Goal: Task Accomplishment & Management: Manage account settings

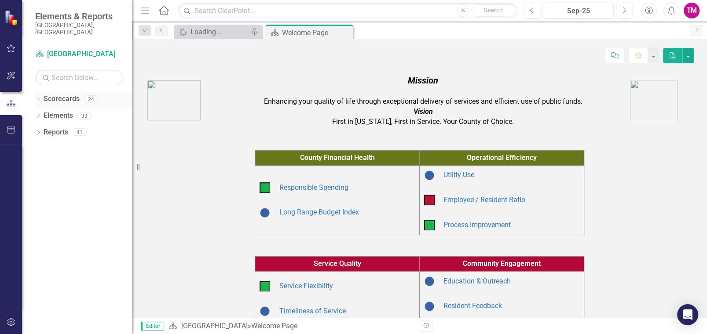
click at [38, 98] on icon "Dropdown" at bounding box center [38, 100] width 6 height 5
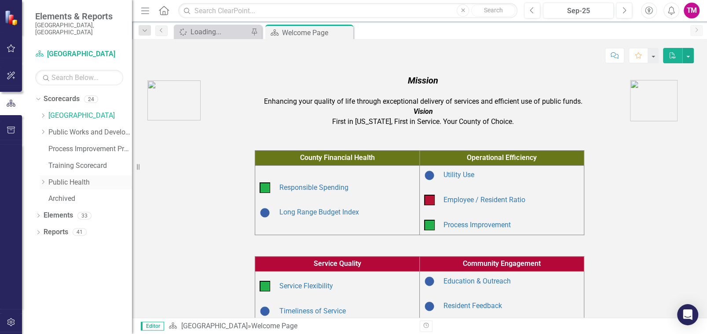
click at [42, 179] on icon "Dropdown" at bounding box center [43, 181] width 7 height 5
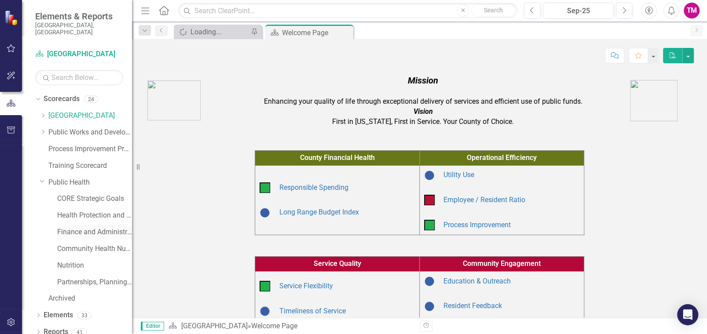
click at [61, 227] on link "Finance and Administration" at bounding box center [94, 232] width 75 height 10
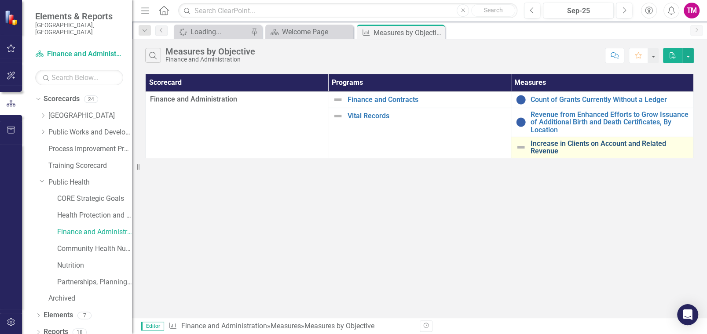
click at [542, 147] on link "Increase in Clients on Account and Related Revenue" at bounding box center [609, 147] width 158 height 15
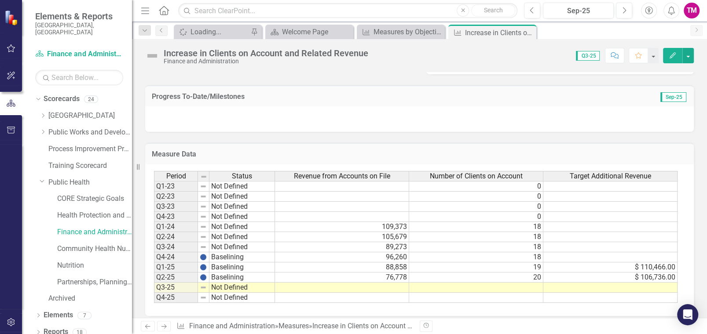
scroll to position [484, 0]
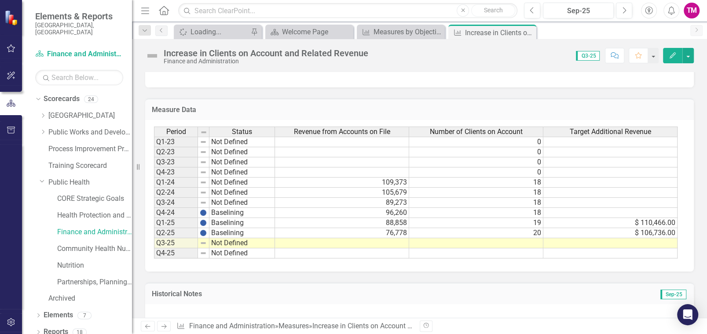
click at [380, 222] on td "88,858" at bounding box center [342, 223] width 134 height 10
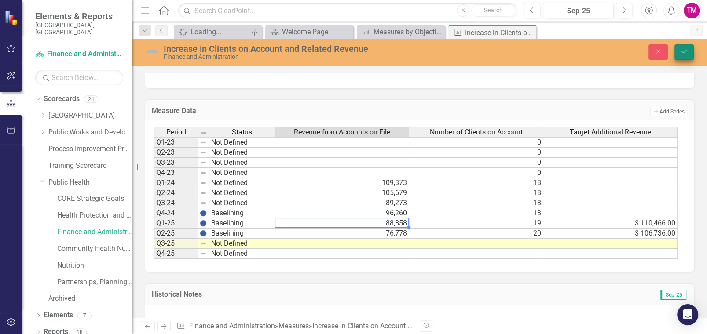
type textarea "86"
click at [683, 53] on icon "Save" at bounding box center [684, 51] width 8 height 6
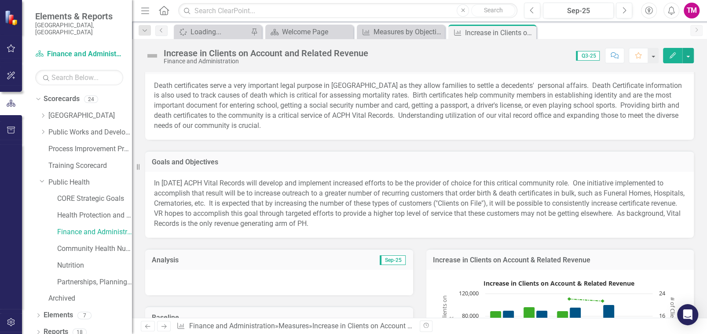
scroll to position [0, 0]
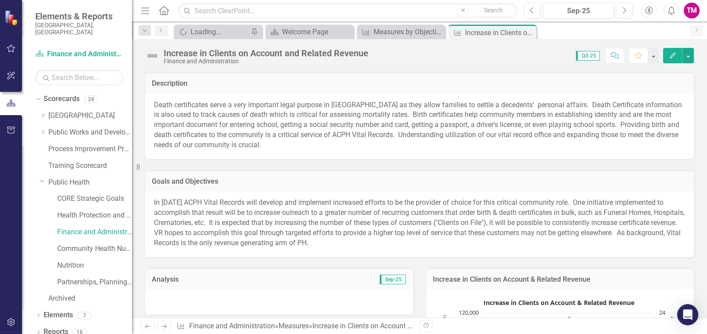
click at [337, 77] on div "Description" at bounding box center [419, 83] width 548 height 22
click at [686, 54] on button "button" at bounding box center [687, 55] width 11 height 15
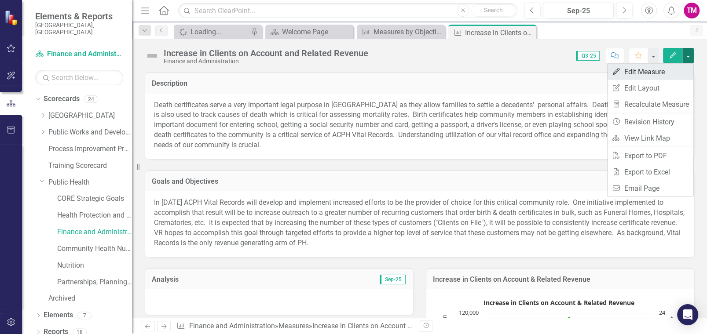
click at [642, 67] on link "Edit Edit Measure" at bounding box center [650, 72] width 86 height 16
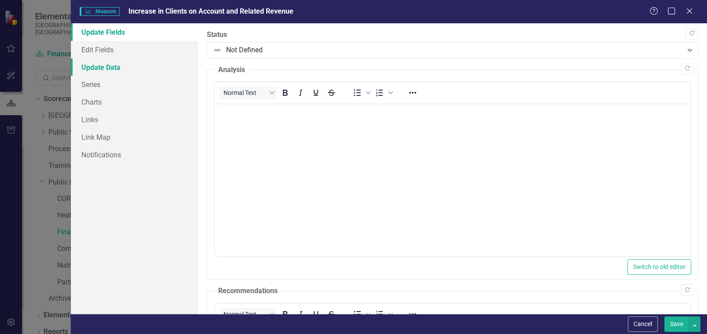
click at [95, 64] on link "Update Data" at bounding box center [134, 67] width 127 height 18
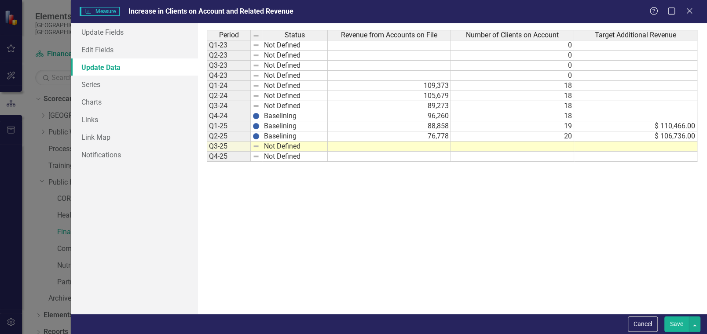
click at [435, 139] on td "76,778" at bounding box center [389, 136] width 123 height 10
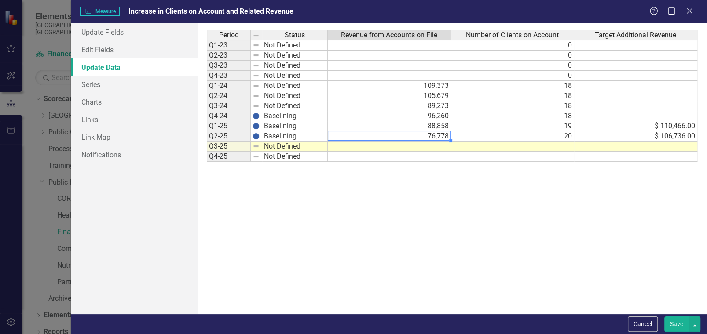
click at [431, 144] on td at bounding box center [389, 147] width 123 height 10
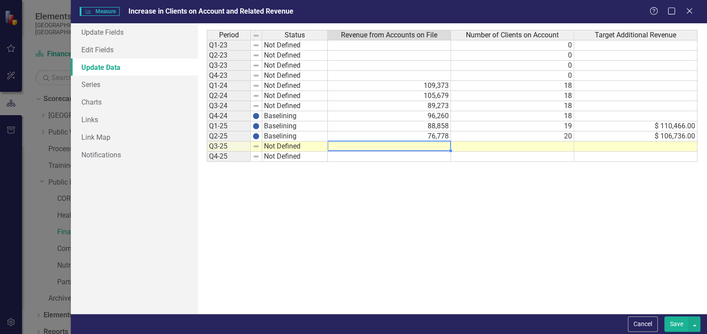
click at [434, 124] on td "88,858" at bounding box center [389, 126] width 123 height 10
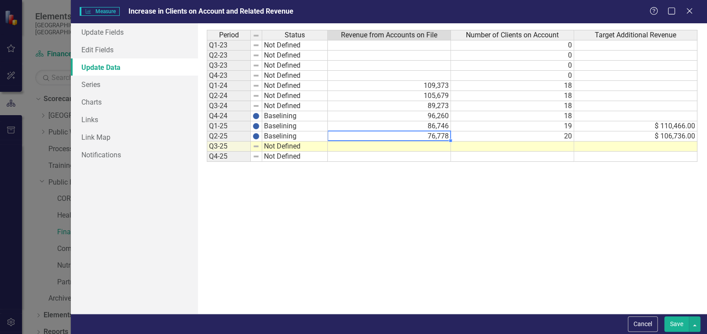
click at [445, 135] on td "76,778" at bounding box center [389, 136] width 123 height 10
type textarea "75190"
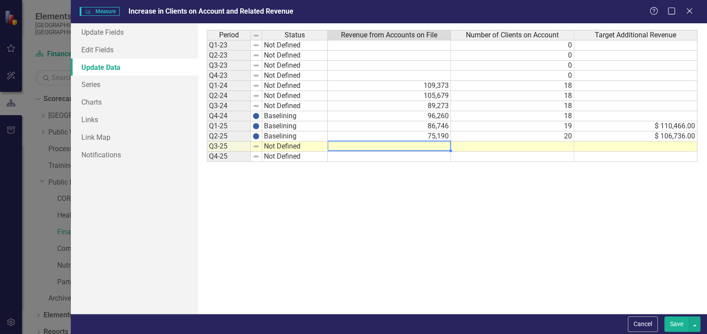
click at [443, 147] on td at bounding box center [389, 147] width 123 height 10
type textarea "71970"
click at [562, 146] on td at bounding box center [512, 147] width 123 height 10
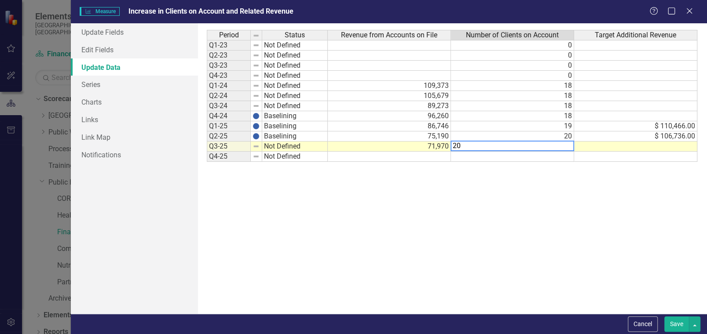
click at [542, 179] on div "Period Status Revenue from Accounts on File Number of Clients on Account Target…" at bounding box center [452, 169] width 491 height 278
click at [666, 149] on td at bounding box center [635, 147] width 123 height 10
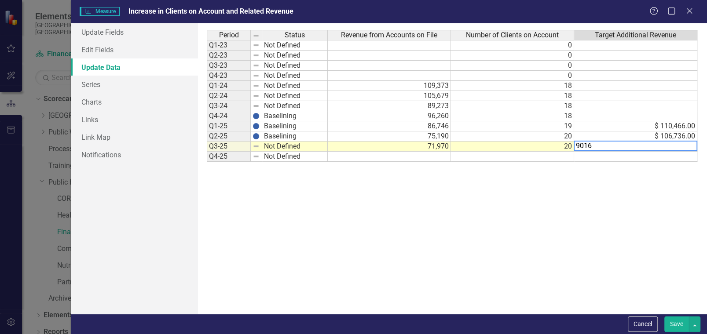
type textarea "90165"
click at [680, 144] on td "$ 90,165.00" at bounding box center [635, 147] width 123 height 10
type textarea "90166"
click at [674, 321] on button "Save" at bounding box center [676, 324] width 25 height 15
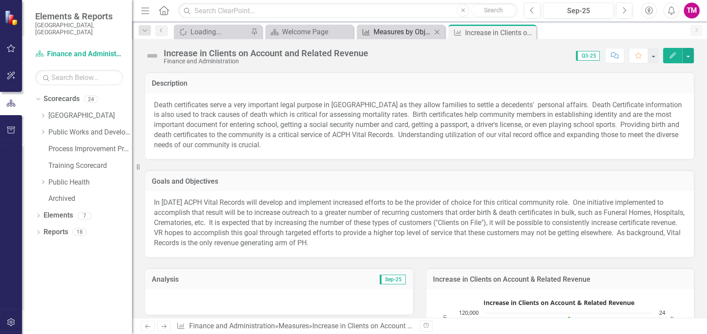
click at [388, 35] on div "Measures by Objective" at bounding box center [402, 31] width 58 height 11
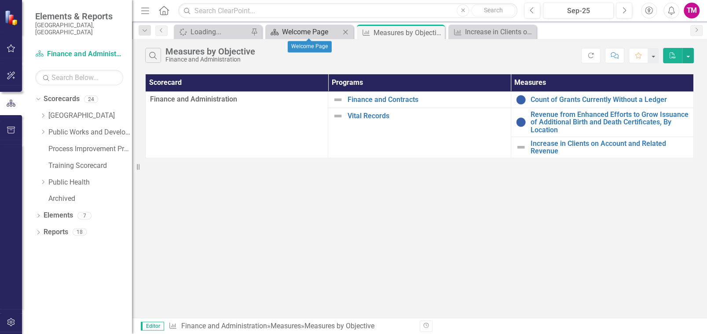
click at [318, 34] on div "Welcome Page" at bounding box center [311, 31] width 58 height 11
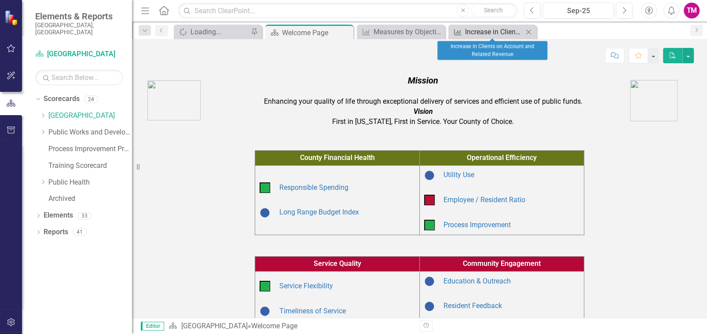
click at [474, 32] on div "Increase in Clients on Account and Related Revenue" at bounding box center [494, 31] width 58 height 11
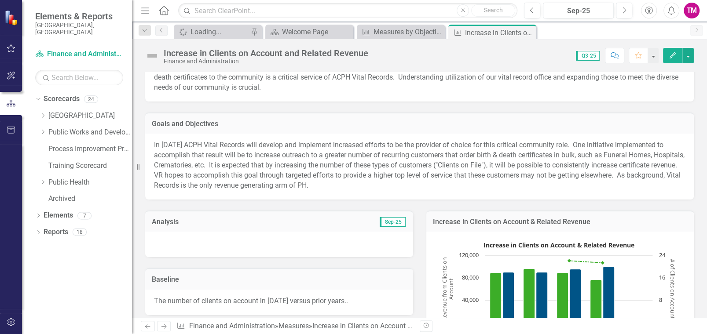
scroll to position [175, 0]
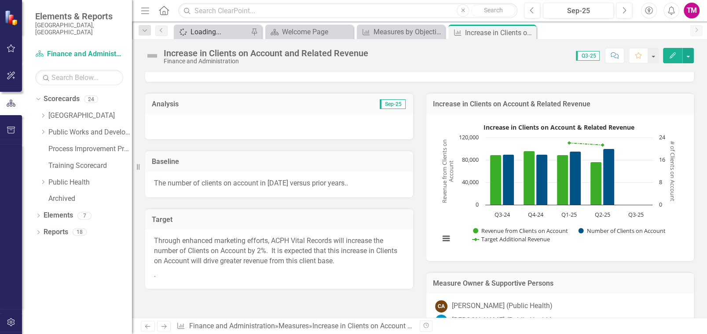
click at [234, 30] on div "Loading..." at bounding box center [219, 31] width 58 height 11
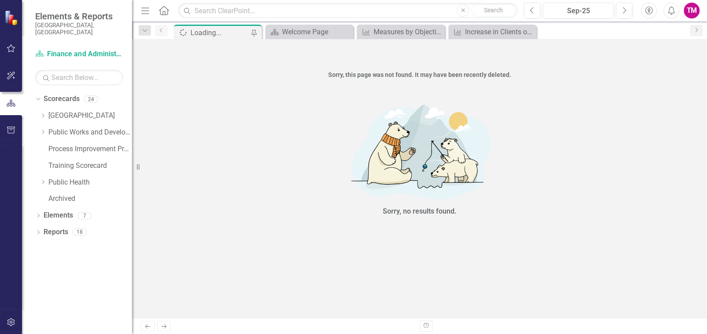
click at [159, 30] on icon "Previous" at bounding box center [161, 30] width 7 height 5
click at [292, 27] on div "Welcome Page" at bounding box center [311, 31] width 58 height 11
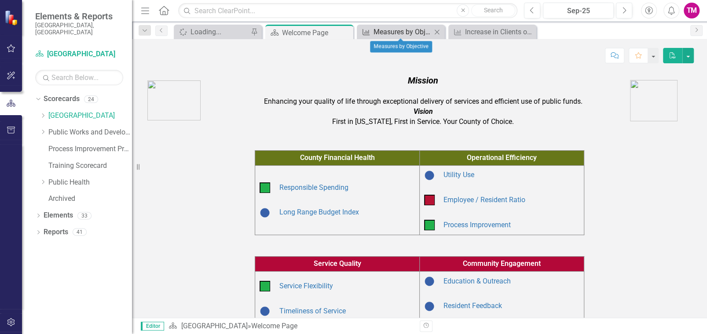
click at [391, 32] on div "Measures by Objective" at bounding box center [402, 31] width 58 height 11
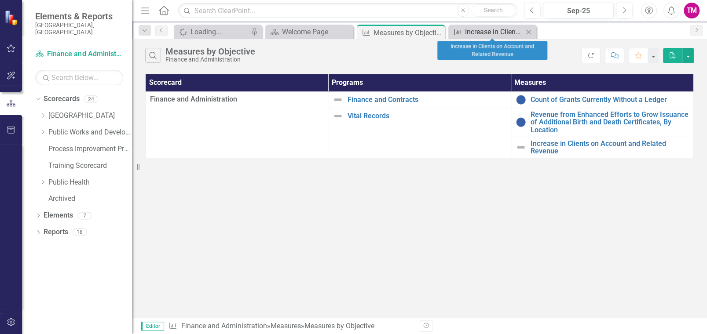
click at [487, 30] on div "Increase in Clients on Account and Related Revenue" at bounding box center [494, 31] width 58 height 11
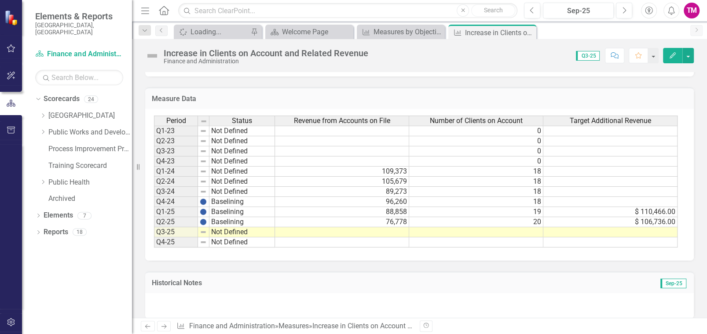
scroll to position [502, 0]
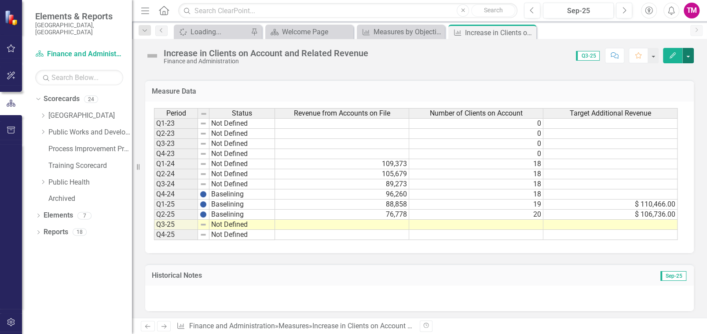
click at [688, 55] on button "button" at bounding box center [687, 55] width 11 height 15
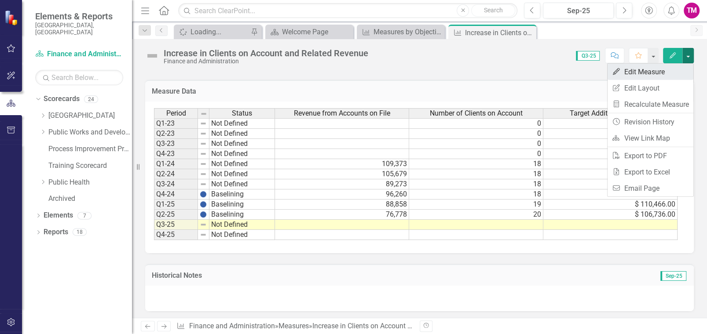
click at [653, 70] on link "Edit Edit Measure" at bounding box center [650, 72] width 86 height 16
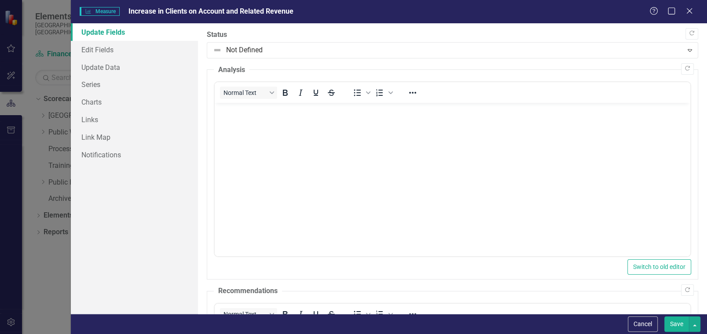
scroll to position [0, 0]
click at [87, 66] on link "Update Data" at bounding box center [134, 67] width 127 height 18
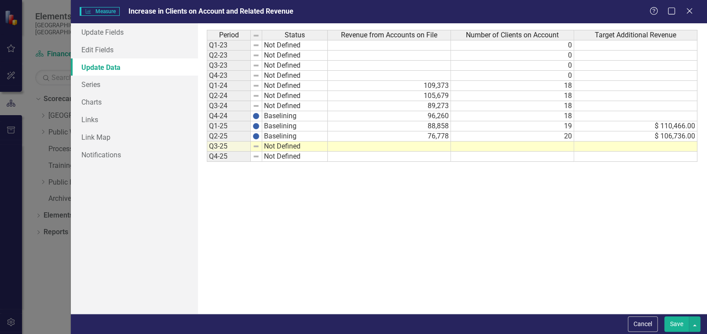
click at [404, 144] on td at bounding box center [389, 147] width 123 height 10
click at [424, 127] on td "88,858" at bounding box center [389, 126] width 123 height 10
click at [436, 127] on td "88,858" at bounding box center [389, 126] width 123 height 10
type textarea "8"
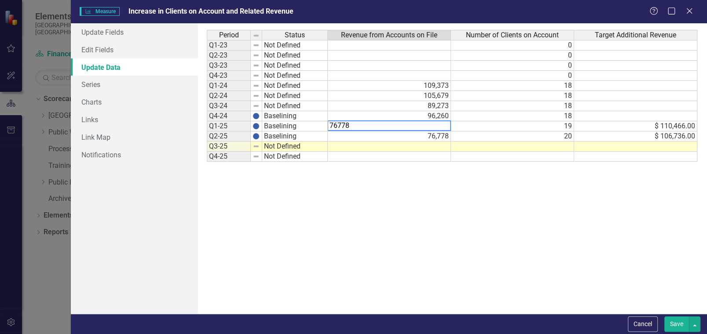
click at [445, 135] on td "76,778" at bounding box center [389, 136] width 123 height 10
click at [449, 135] on td "76,778" at bounding box center [389, 136] width 123 height 10
type textarea "7"
type textarea "75190"
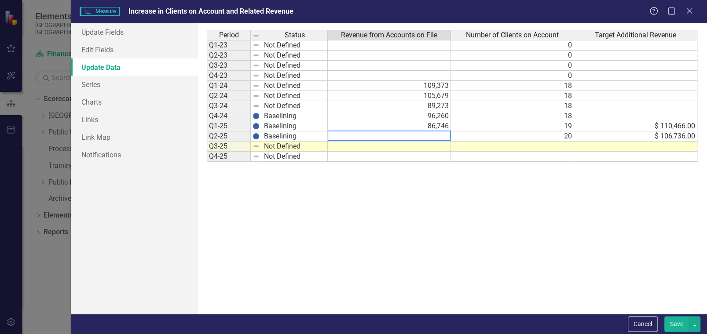
click at [436, 148] on td at bounding box center [389, 147] width 123 height 10
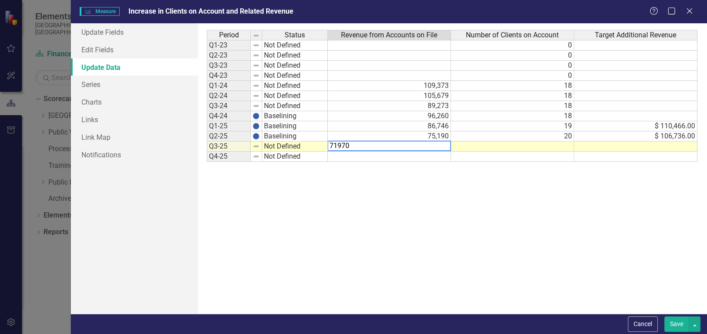
type textarea "71970"
click at [559, 142] on td at bounding box center [512, 147] width 123 height 10
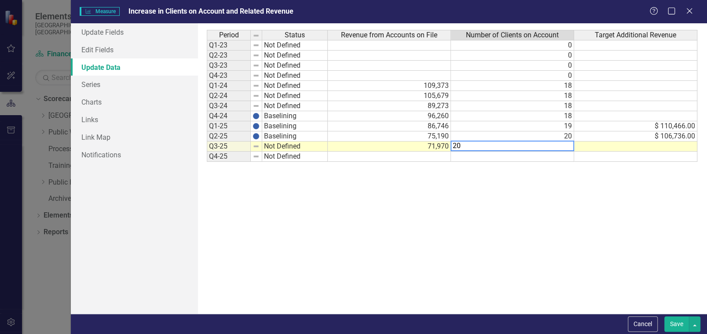
type textarea "20"
click at [639, 142] on td at bounding box center [635, 147] width 123 height 10
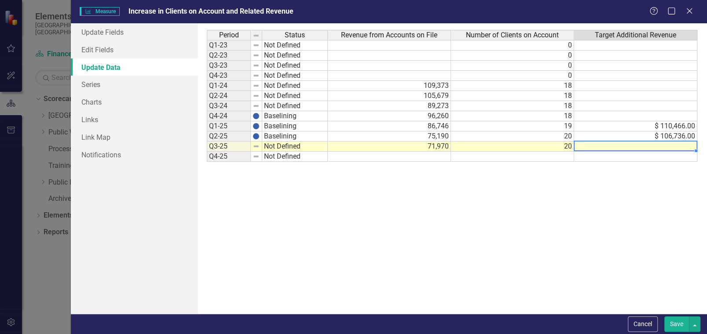
click at [618, 145] on td at bounding box center [635, 147] width 123 height 10
type textarea "90166"
click at [607, 182] on div "Period Status Revenue from Accounts on File Number of Clients on Account Target…" at bounding box center [452, 169] width 491 height 278
click at [672, 321] on button "Save" at bounding box center [676, 324] width 25 height 15
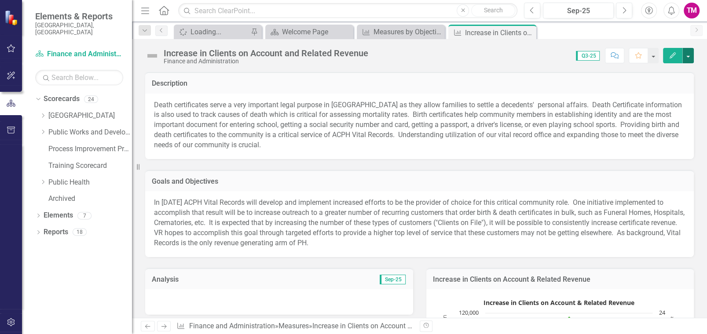
click at [690, 51] on button "button" at bounding box center [687, 55] width 11 height 15
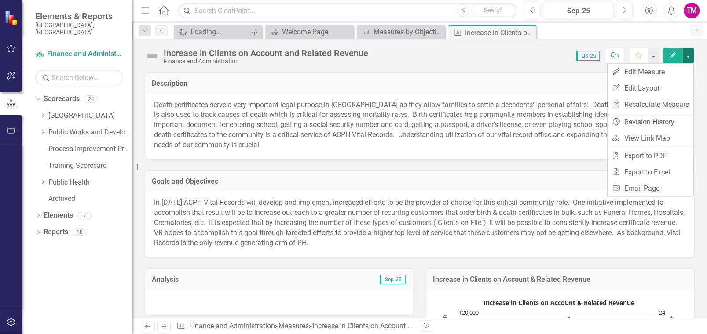
click at [511, 88] on td "Description" at bounding box center [419, 84] width 535 height 11
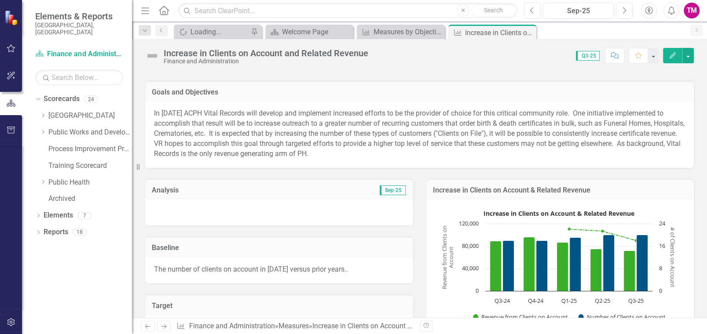
scroll to position [88, 0]
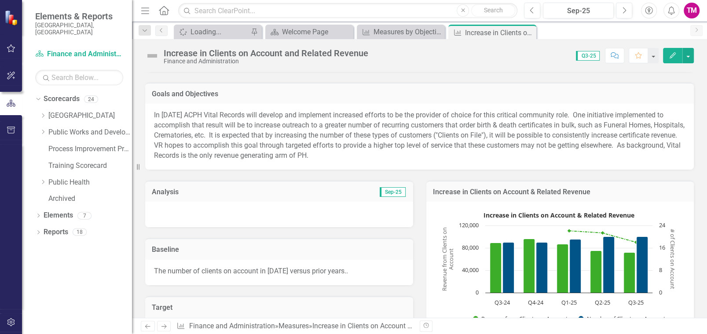
click at [325, 210] on div at bounding box center [279, 215] width 268 height 26
click at [683, 54] on button "button" at bounding box center [687, 55] width 11 height 15
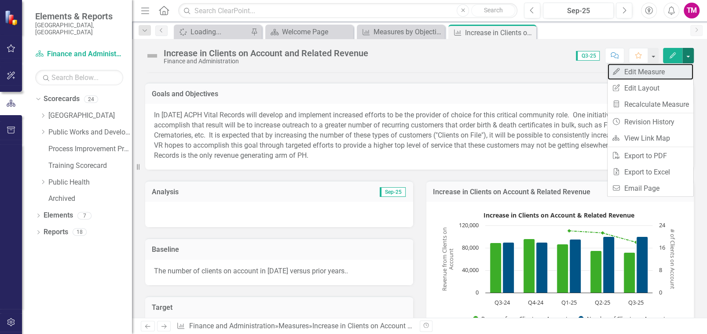
click at [639, 67] on link "Edit Edit Measure" at bounding box center [650, 72] width 86 height 16
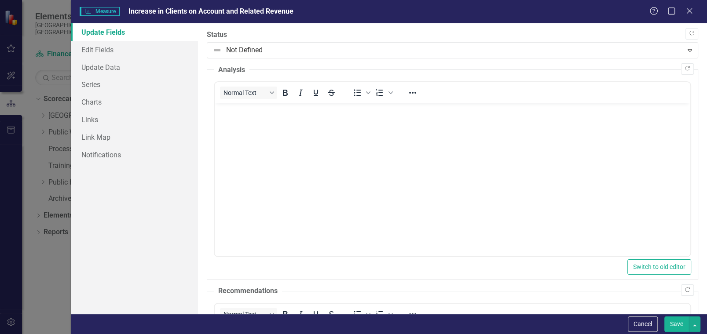
scroll to position [0, 0]
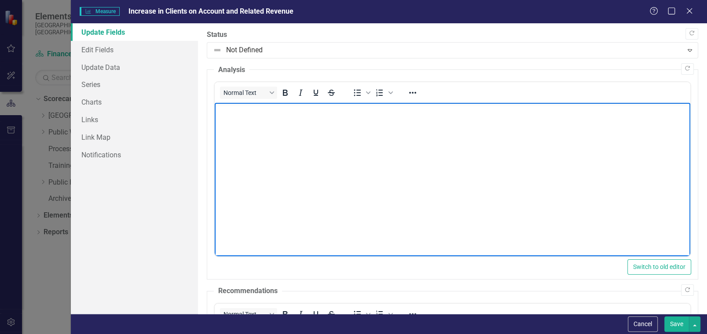
click at [234, 114] on p "Rich Text Area. Press ALT-0 for help." at bounding box center [452, 110] width 471 height 11
click at [254, 118] on body "Rich Text Area. Press ALT-0 for help." at bounding box center [452, 169] width 475 height 132
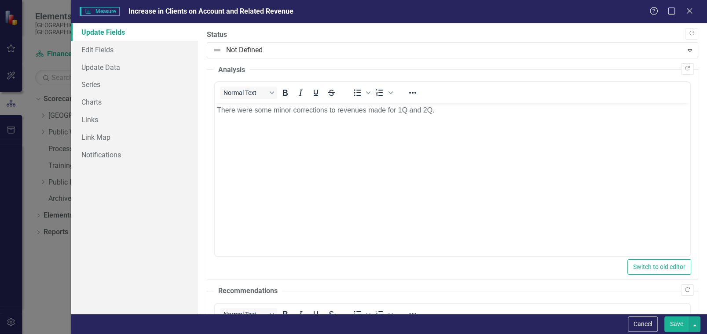
click at [679, 323] on button "Save" at bounding box center [676, 324] width 25 height 15
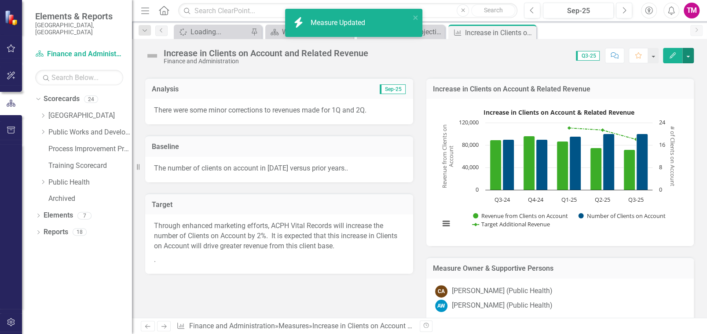
scroll to position [219, 0]
